Goal: Navigation & Orientation: Understand site structure

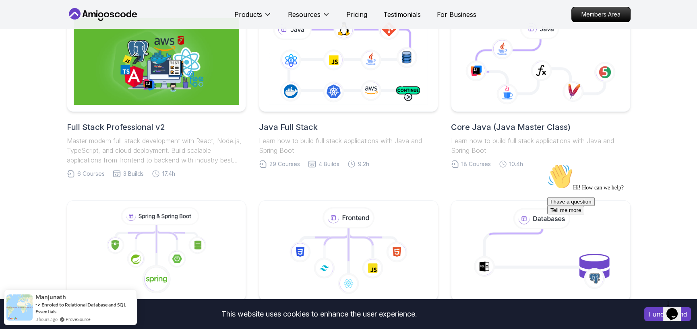
scroll to position [161, 0]
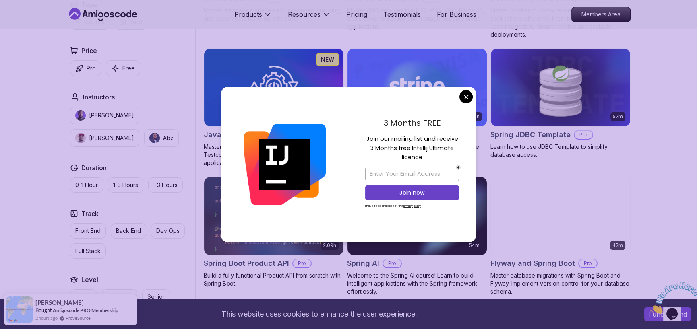
scroll to position [483, 0]
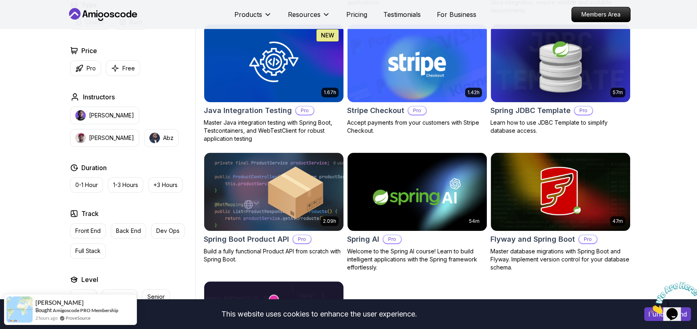
click at [466, 96] on body "This website uses cookies to enhance the user experience. I understand Products…" at bounding box center [348, 174] width 697 height 1315
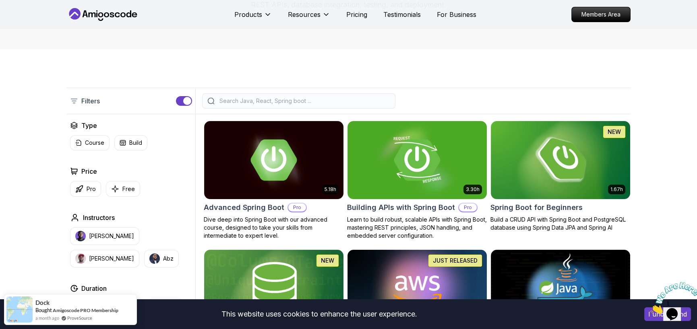
scroll to position [0, 0]
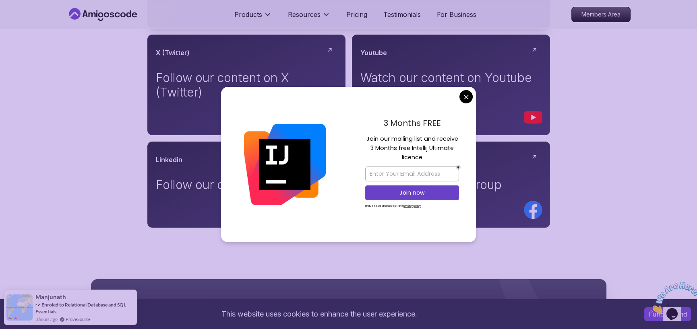
scroll to position [402, 0]
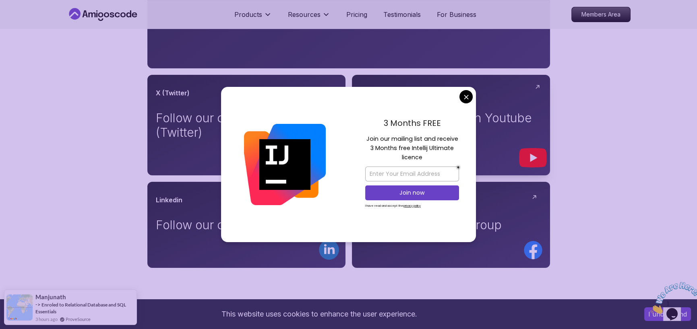
drag, startPoint x: 465, startPoint y: 97, endPoint x: 456, endPoint y: 97, distance: 9.3
click at [465, 97] on body "This website uses cookies to enhance the user experience. I understand Products…" at bounding box center [348, 149] width 697 height 1102
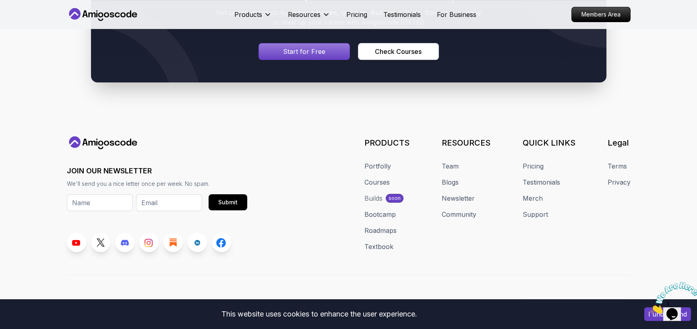
scroll to position [772, 0]
